Goal: Contribute content

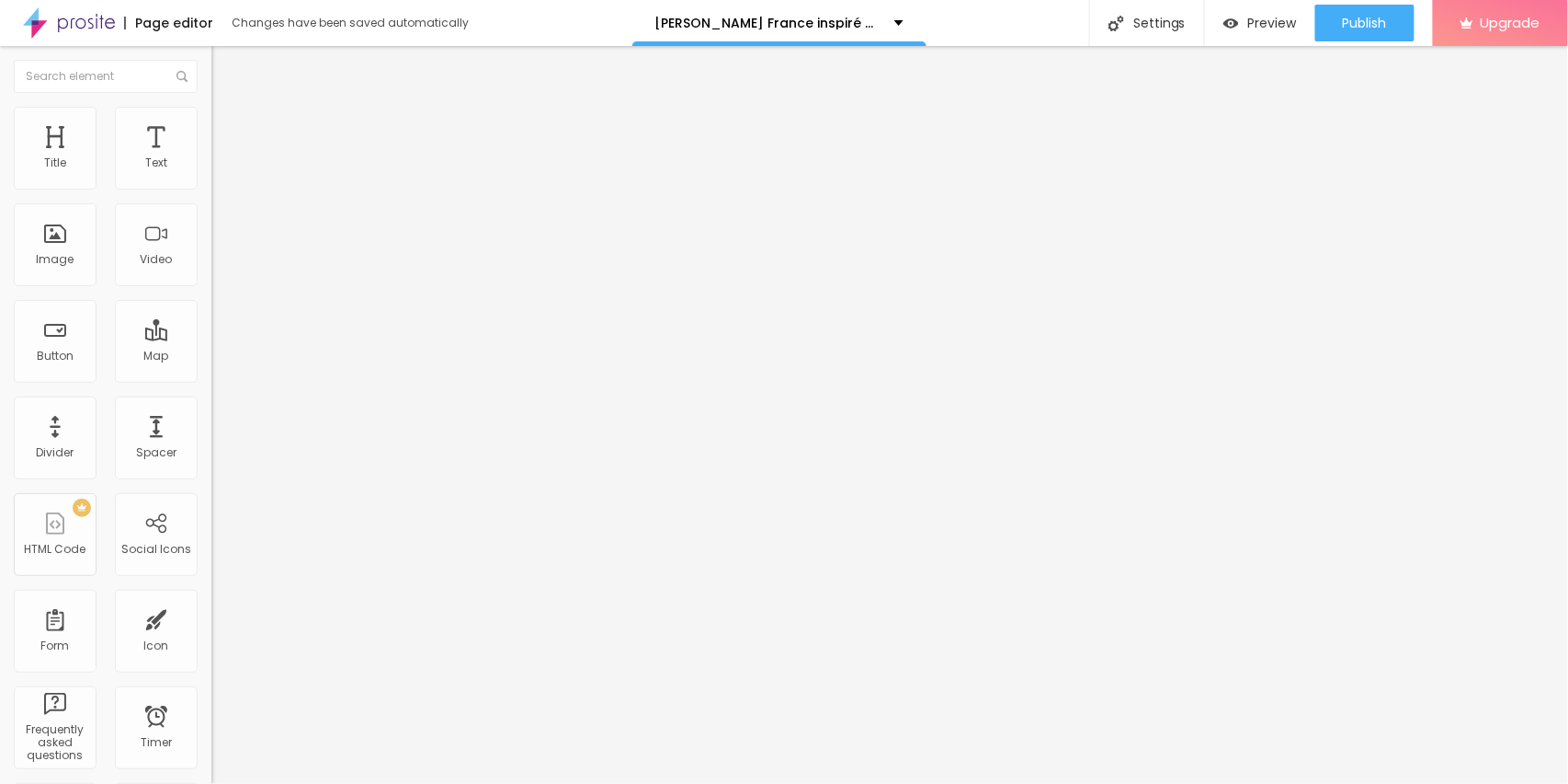
click at [211, 173] on input "entre em contato" at bounding box center [322, 164] width 221 height 19
paste input "░▒▓█► ✅ : DANS LA BOUTEILLE ◄█▓▒░"
type input "░▒▓█► ✅ : DANS LA BOUTEILLE ◄█▓▒░"
click at [211, 379] on input "https://" at bounding box center [322, 370] width 221 height 19
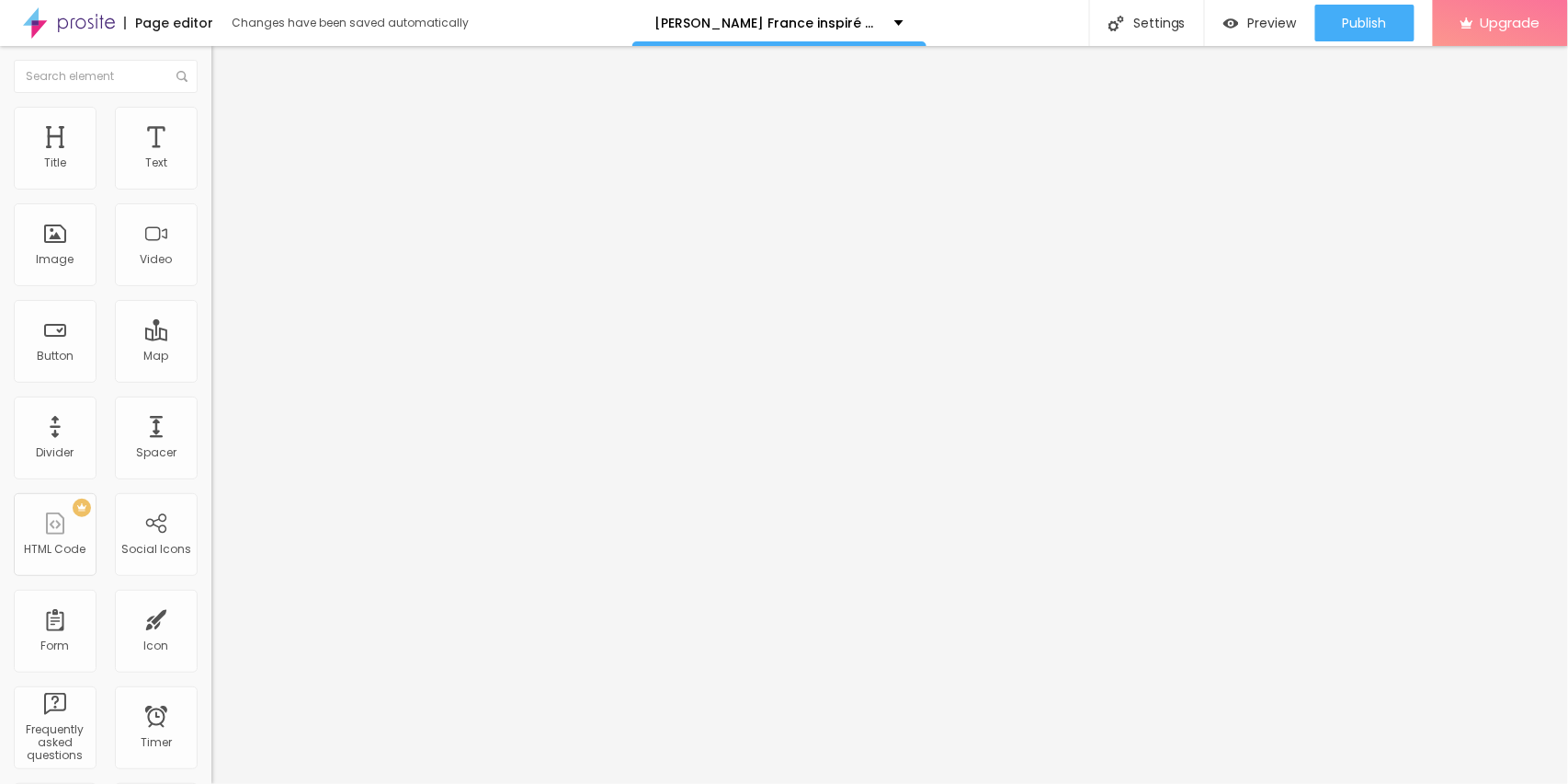
scroll to position [0, 0]
click at [211, 379] on input "https://" at bounding box center [322, 370] width 221 height 19
paste input "[DOMAIN_NAME][URL][PERSON_NAME]"
type input "[URL][DOMAIN_NAME][PERSON_NAME]"
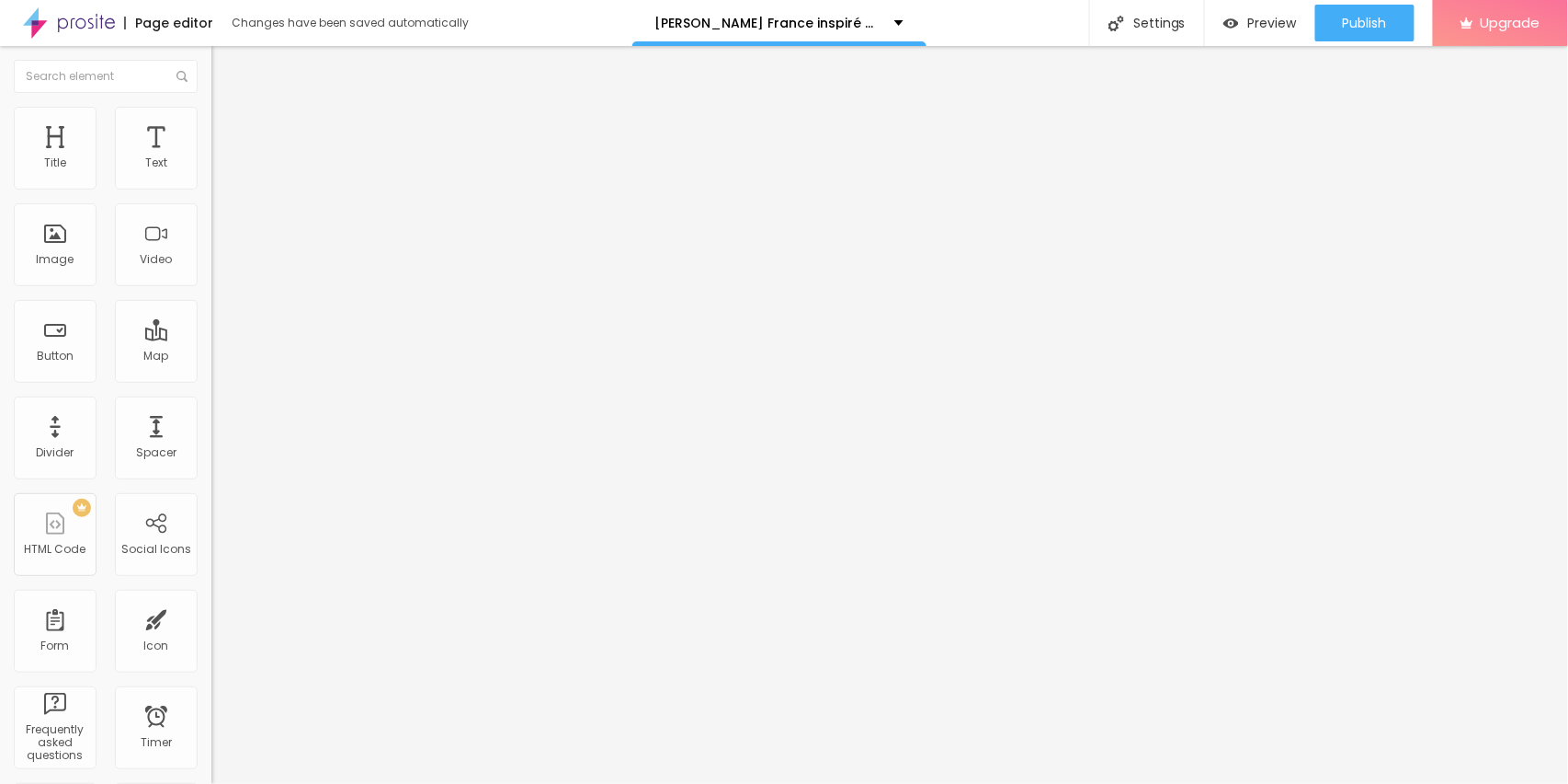
scroll to position [0, 0]
click at [211, 158] on span "Change image" at bounding box center [260, 150] width 98 height 16
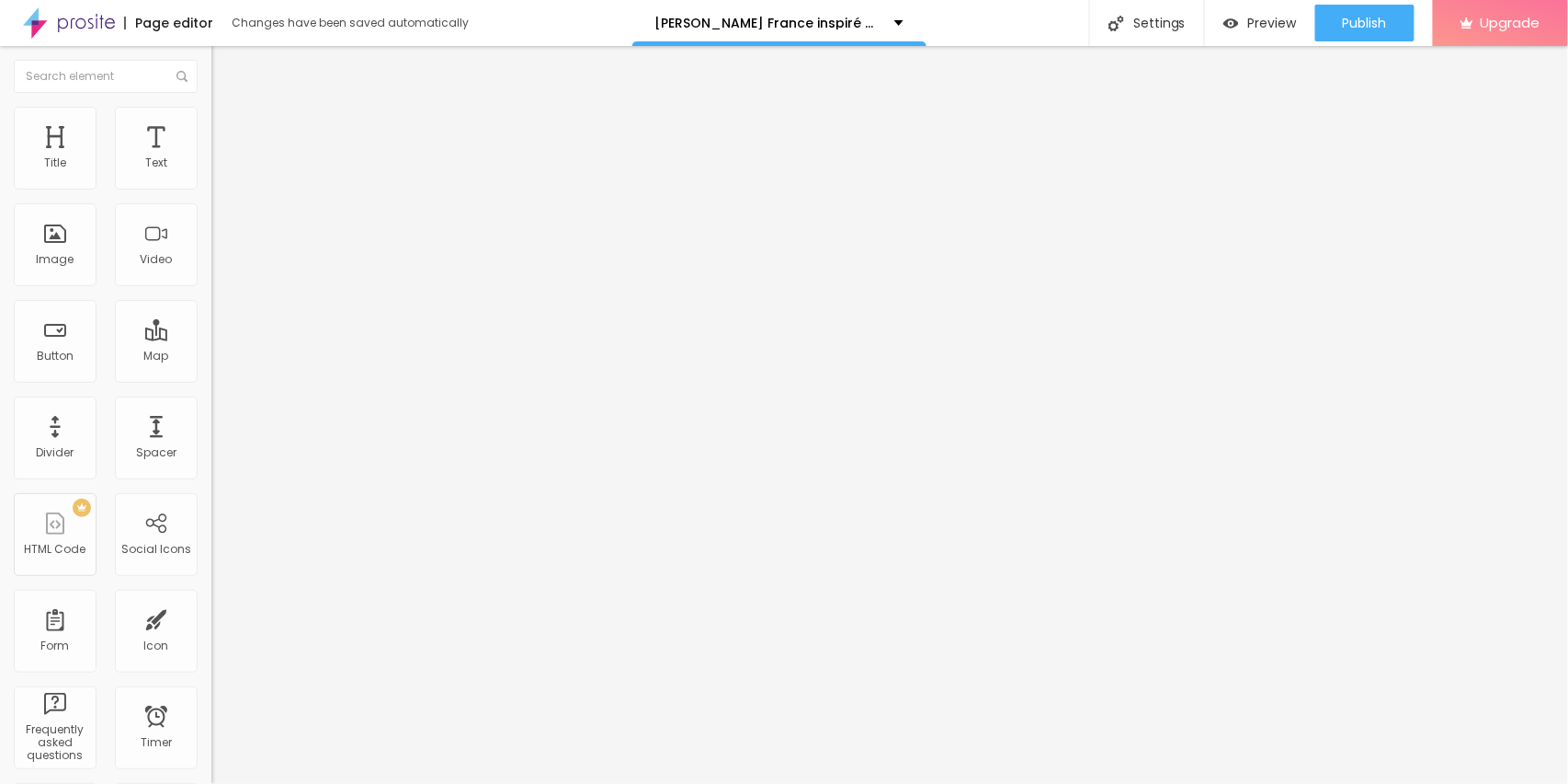
click at [211, 377] on input "https://" at bounding box center [322, 368] width 221 height 19
paste input "[DOMAIN_NAME][URL][PERSON_NAME]"
type input "[URL][DOMAIN_NAME][PERSON_NAME]"
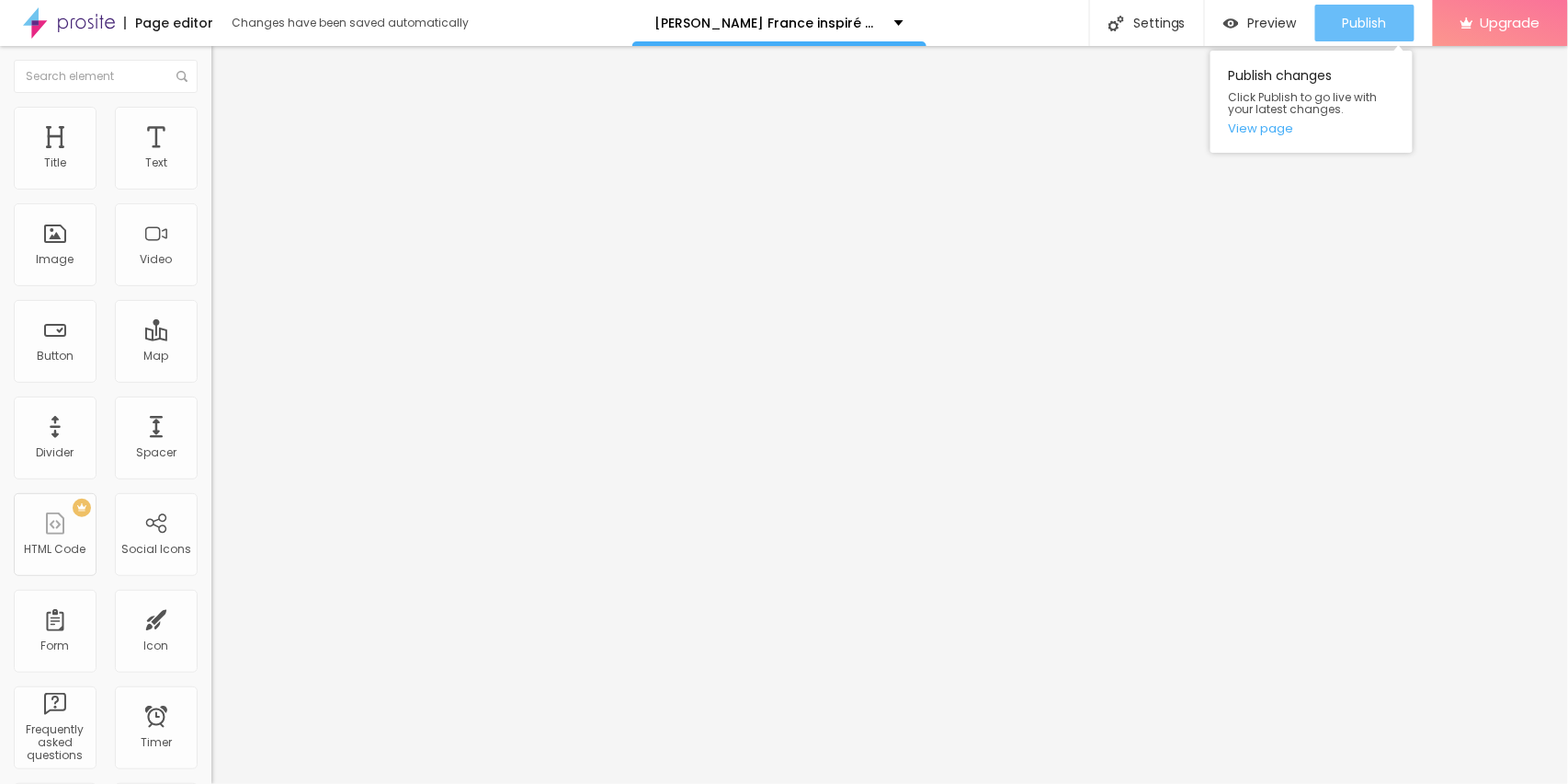
click at [1366, 23] on span "Publish" at bounding box center [1365, 23] width 44 height 15
click at [1269, 123] on link "View page" at bounding box center [1312, 128] width 165 height 12
click at [82, 29] on img at bounding box center [69, 22] width 92 height 46
